Goal: Transaction & Acquisition: Purchase product/service

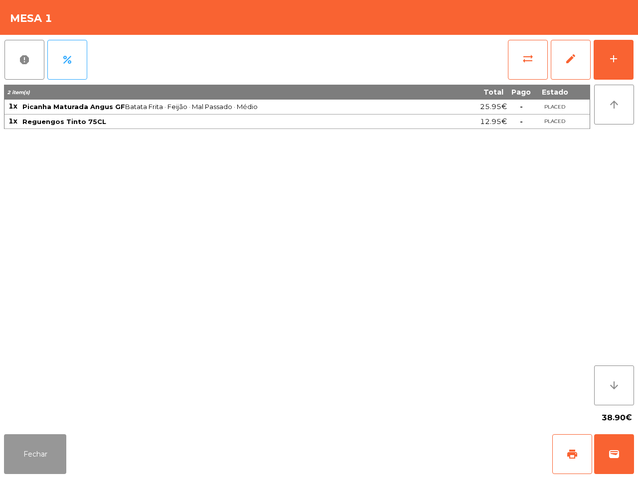
click at [50, 461] on button "Fechar" at bounding box center [35, 455] width 62 height 40
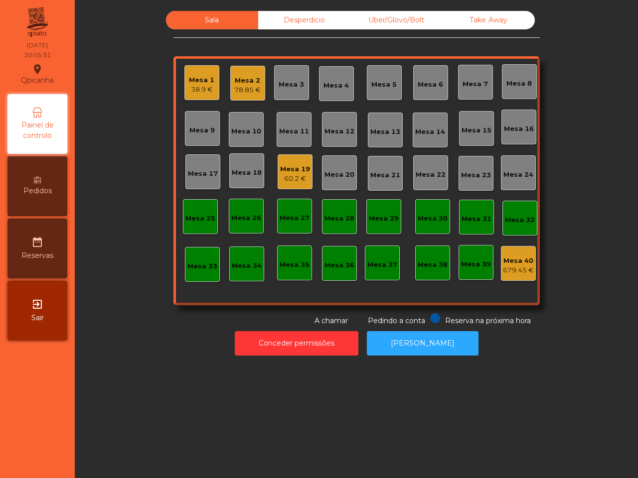
drag, startPoint x: 130, startPoint y: 415, endPoint x: 152, endPoint y: 419, distance: 22.8
click at [133, 415] on div "Sala Desperdicio Uber/Glovo/Bolt Take Away Mesa 1 38.9 € Mesa 2 78.85 € Mesa 3 …" at bounding box center [356, 239] width 563 height 478
click at [252, 81] on div "Mesa 2" at bounding box center [247, 81] width 26 height 10
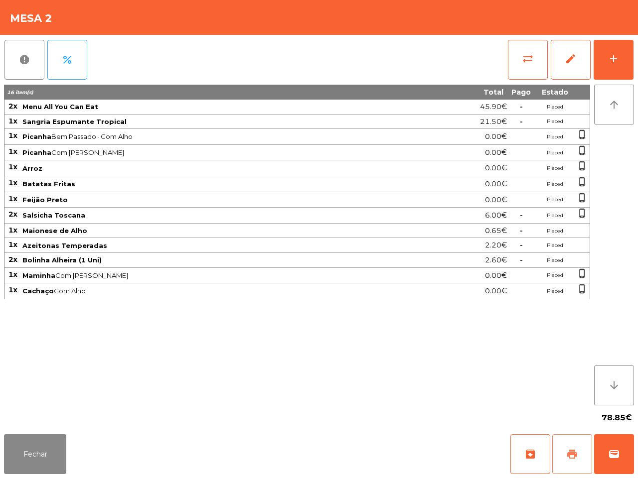
click at [579, 451] on button "print" at bounding box center [572, 455] width 40 height 40
click at [60, 447] on button "Fechar" at bounding box center [35, 455] width 62 height 40
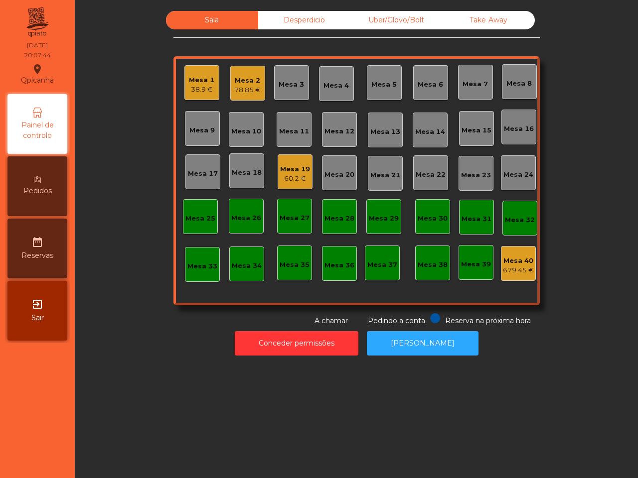
click at [71, 442] on nav "Qpicanha location_on [DATE] 20:07:44 Painel de controlo Pedidos date_range Rese…" at bounding box center [37, 239] width 75 height 478
click at [387, 18] on div "Uber/Glovo/Bolt" at bounding box center [396, 20] width 92 height 18
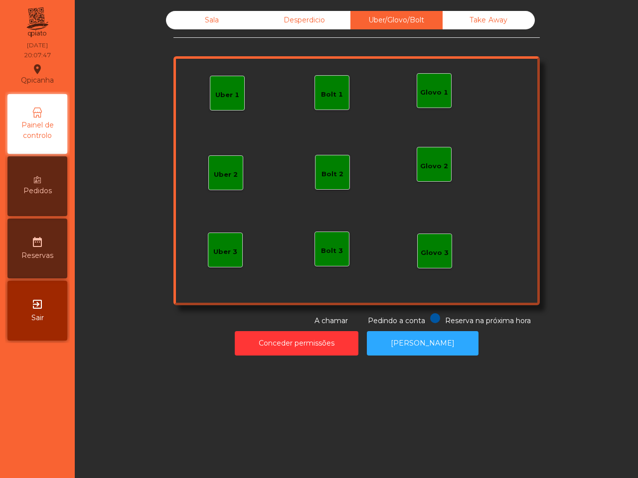
click at [224, 92] on div "Uber 1" at bounding box center [227, 95] width 24 height 10
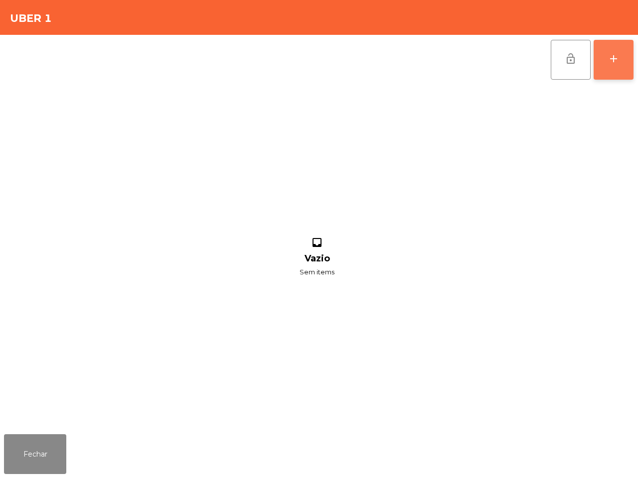
click at [608, 63] on div "add" at bounding box center [613, 59] width 12 height 12
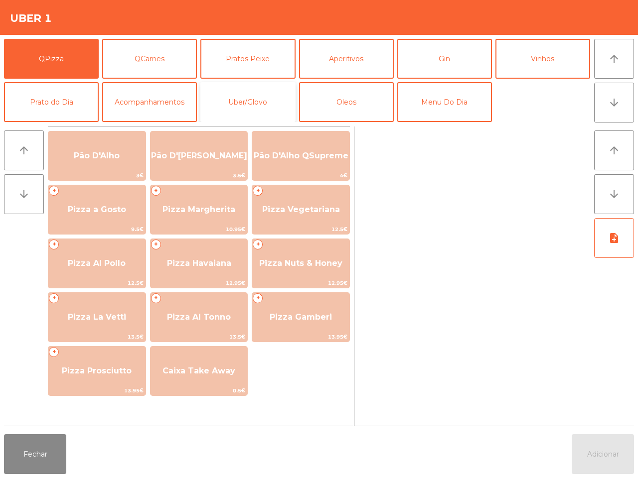
click at [250, 94] on button "Uber/Glovo" at bounding box center [247, 102] width 95 height 40
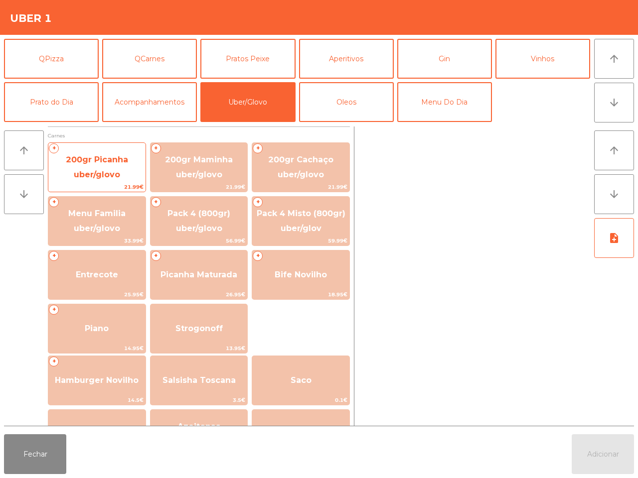
click at [90, 169] on span "200gr Picanha uber/glovo" at bounding box center [97, 167] width 62 height 24
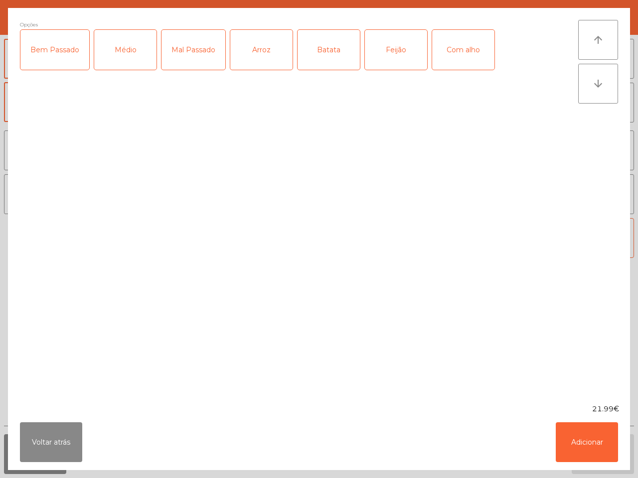
click at [119, 55] on div "Médio" at bounding box center [125, 50] width 62 height 40
click at [53, 58] on div "Bem Passado" at bounding box center [54, 50] width 69 height 40
click at [463, 55] on div "Com alho" at bounding box center [463, 50] width 62 height 40
click at [385, 53] on div "Feijão" at bounding box center [396, 50] width 62 height 40
click at [314, 55] on div "Batata" at bounding box center [328, 50] width 62 height 40
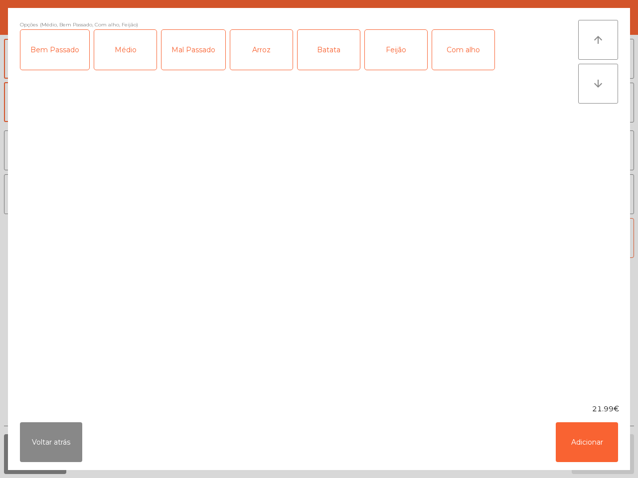
click at [245, 53] on div "Arroz" at bounding box center [261, 50] width 62 height 40
click at [577, 444] on button "Adicionar" at bounding box center [587, 443] width 62 height 40
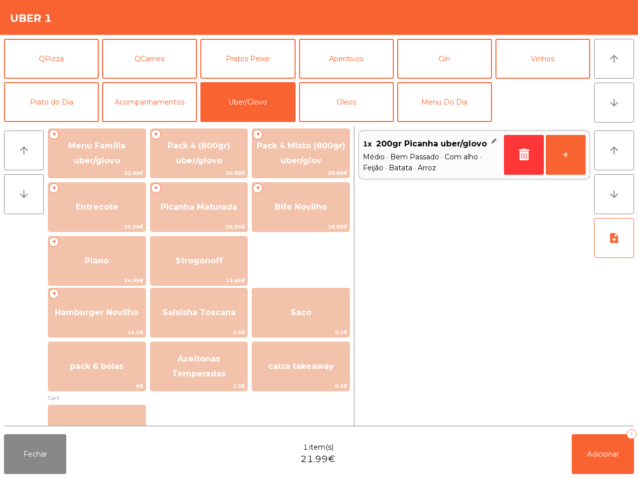
scroll to position [125, 0]
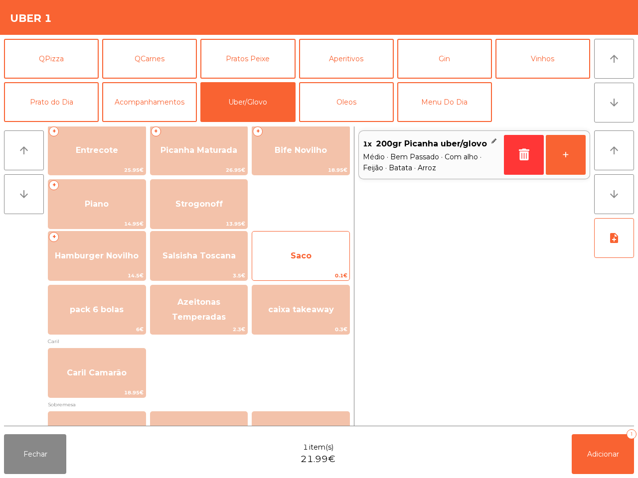
drag, startPoint x: 294, startPoint y: 260, endPoint x: 294, endPoint y: 275, distance: 14.9
click at [294, 261] on span "Saco" at bounding box center [300, 256] width 97 height 27
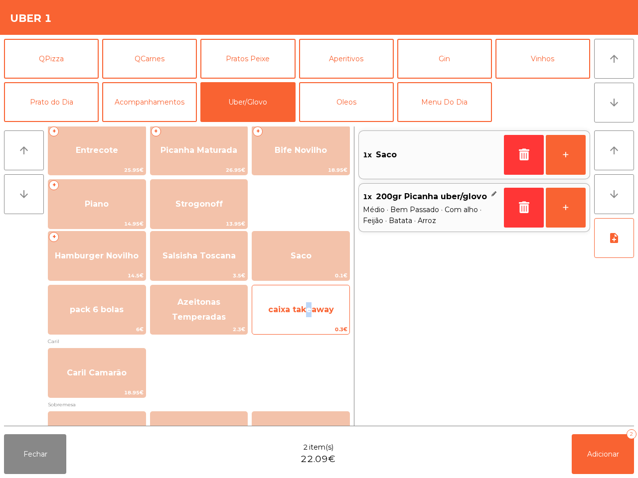
click at [304, 304] on span "caixa takeaway" at bounding box center [300, 309] width 97 height 27
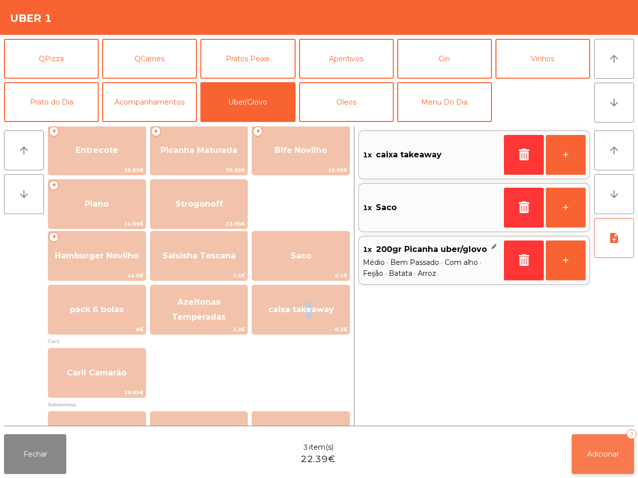
click at [593, 461] on button "Adicionar 3" at bounding box center [603, 455] width 62 height 40
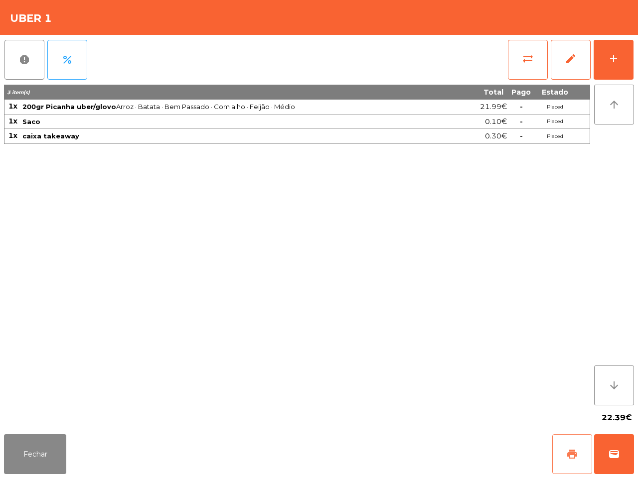
drag, startPoint x: 564, startPoint y: 456, endPoint x: 565, endPoint y: 462, distance: 5.5
click at [565, 457] on button "print" at bounding box center [572, 455] width 40 height 40
click at [613, 455] on span "wallet" at bounding box center [614, 454] width 12 height 12
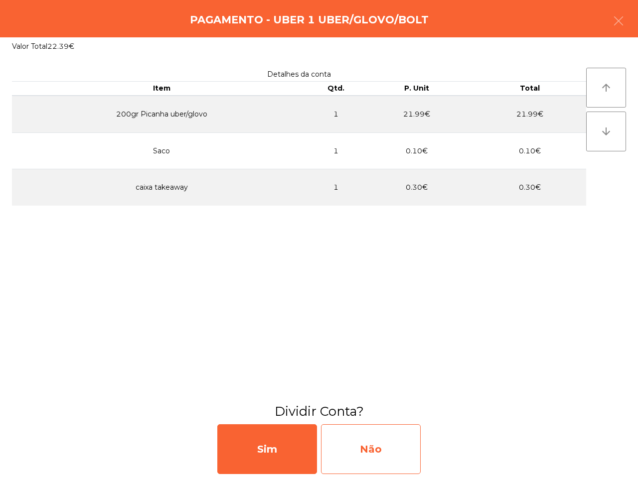
click at [375, 450] on div "Não" at bounding box center [371, 450] width 100 height 50
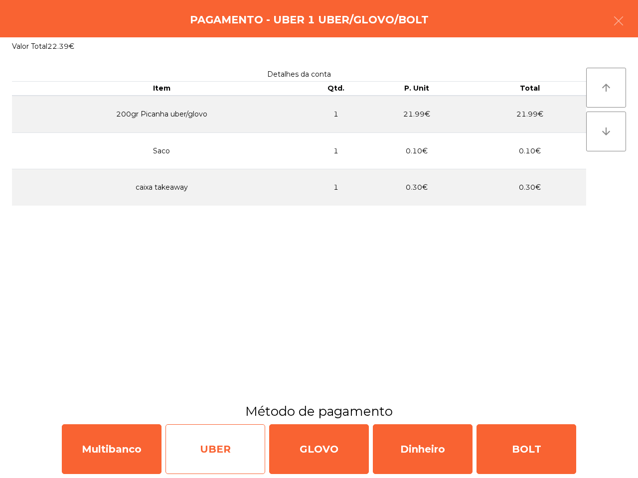
click at [250, 437] on div "UBER" at bounding box center [215, 450] width 100 height 50
select select "**"
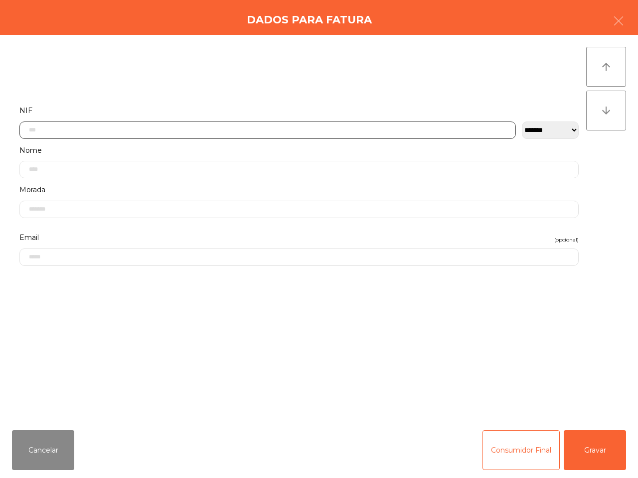
click at [207, 131] on input "text" at bounding box center [267, 130] width 496 height 17
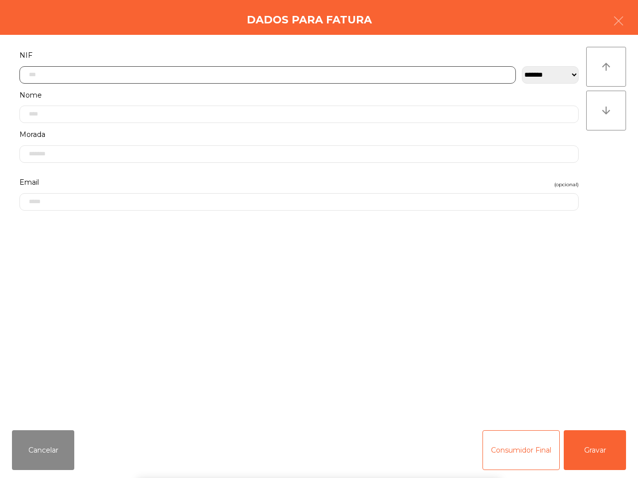
scroll to position [56, 0]
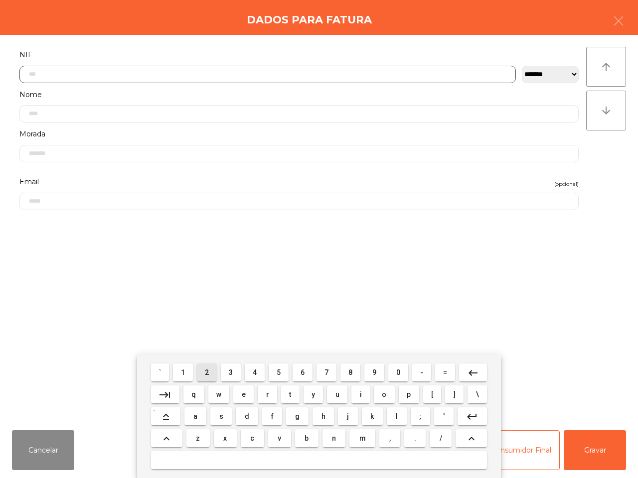
click at [211, 374] on button "2" at bounding box center [207, 373] width 20 height 18
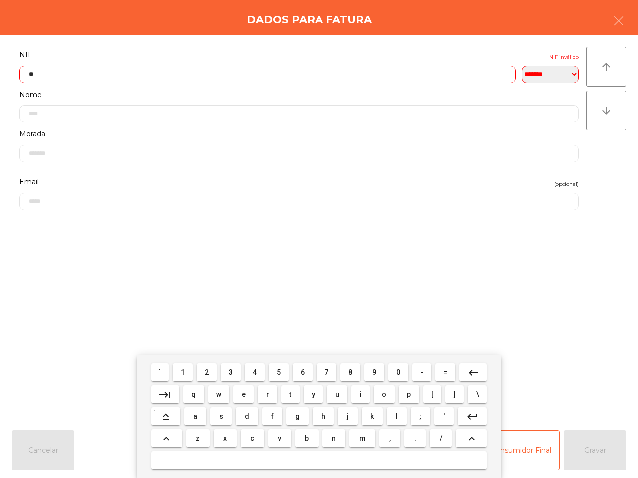
click at [255, 375] on span "4" at bounding box center [255, 373] width 4 height 8
click at [344, 374] on button "8" at bounding box center [350, 373] width 20 height 18
click at [185, 376] on span "1" at bounding box center [183, 373] width 4 height 8
click at [297, 371] on button "6" at bounding box center [302, 373] width 20 height 18
drag, startPoint x: 327, startPoint y: 368, endPoint x: 320, endPoint y: 367, distance: 7.5
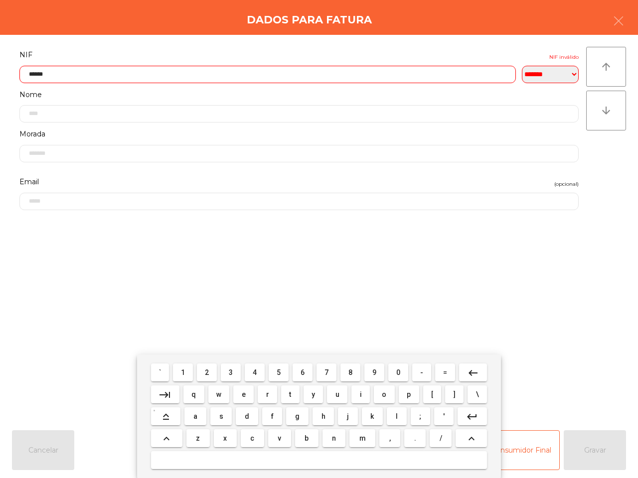
click at [327, 369] on span "7" at bounding box center [326, 373] width 4 height 8
drag, startPoint x: 213, startPoint y: 370, endPoint x: 189, endPoint y: 372, distance: 23.5
click at [212, 370] on button "2" at bounding box center [207, 373] width 20 height 18
click at [181, 372] on button "1" at bounding box center [183, 373] width 20 height 18
type input "*********"
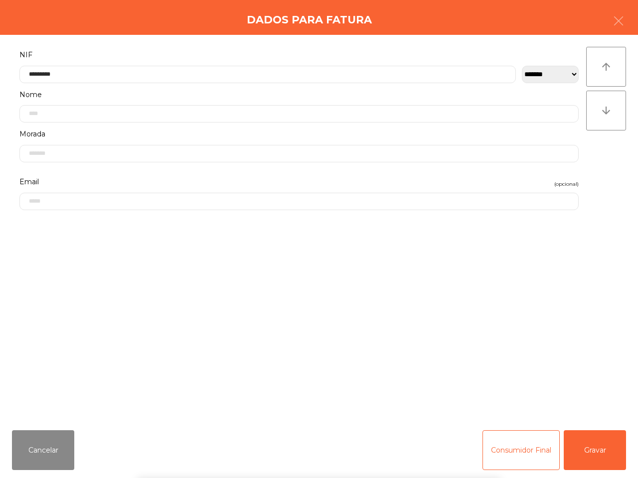
click at [611, 454] on div "` 1 2 3 4 5 6 7 8 9 0 - = keyboard_backspace keyboard_tab q w e r t y u i o p […" at bounding box center [319, 417] width 638 height 124
click at [604, 458] on button "Gravar" at bounding box center [595, 451] width 62 height 40
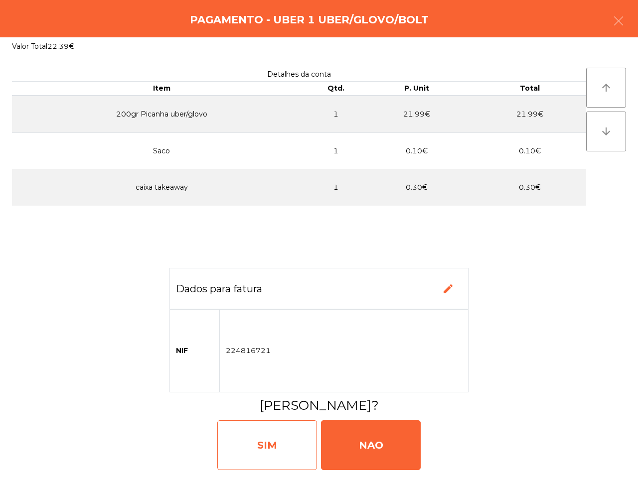
click at [265, 442] on div "SIM" at bounding box center [267, 446] width 100 height 50
